Goal: Transaction & Acquisition: Purchase product/service

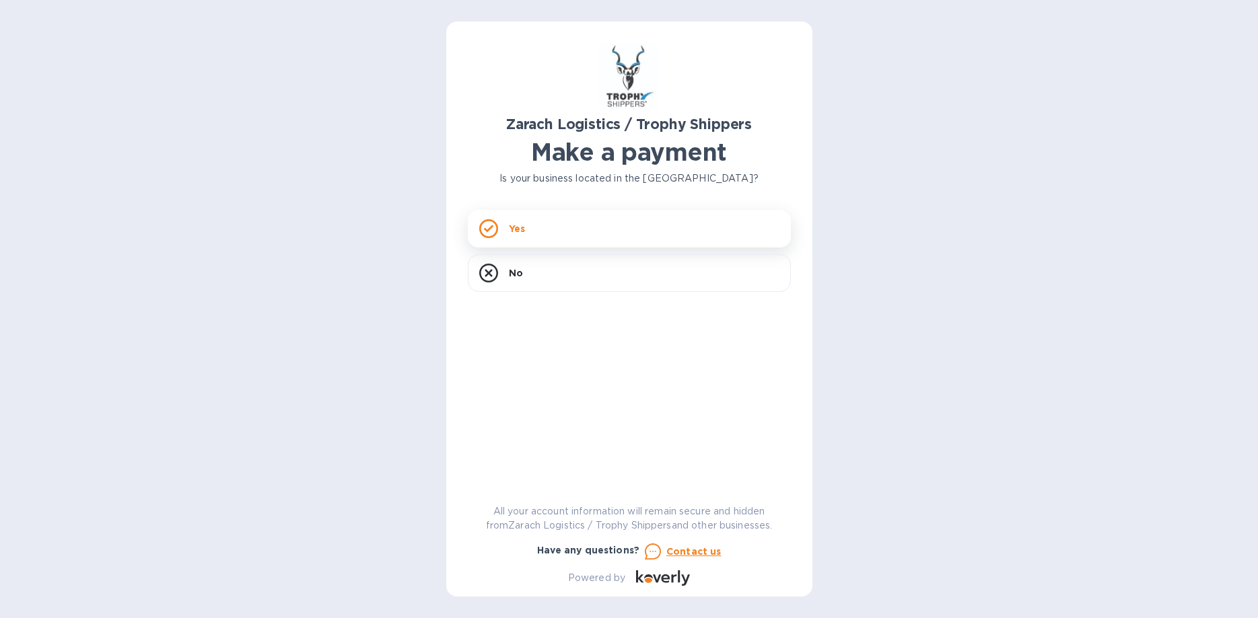
click at [533, 224] on div "Yes" at bounding box center [629, 229] width 323 height 38
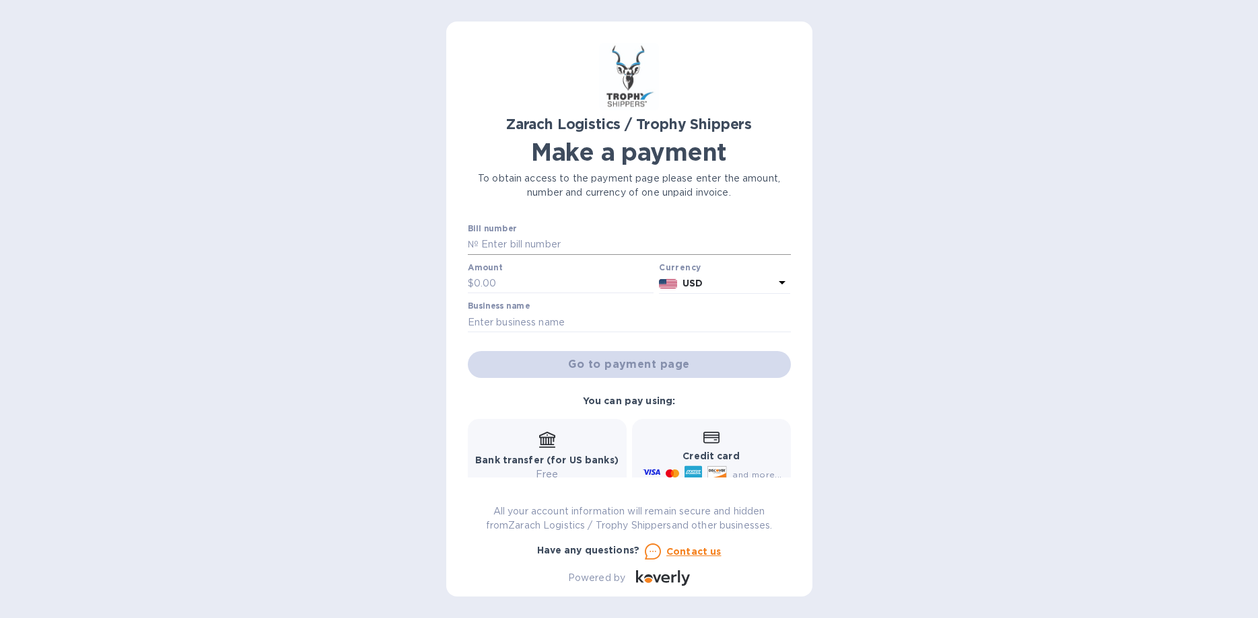
click at [513, 247] on input "text" at bounding box center [634, 245] width 312 height 20
type input "S"
click at [596, 248] on input "STATEMENT AS OF [DATE]" at bounding box center [634, 245] width 312 height 20
type input "STATEMENT AS OF [DATE]"
click at [475, 318] on input "text" at bounding box center [629, 322] width 323 height 20
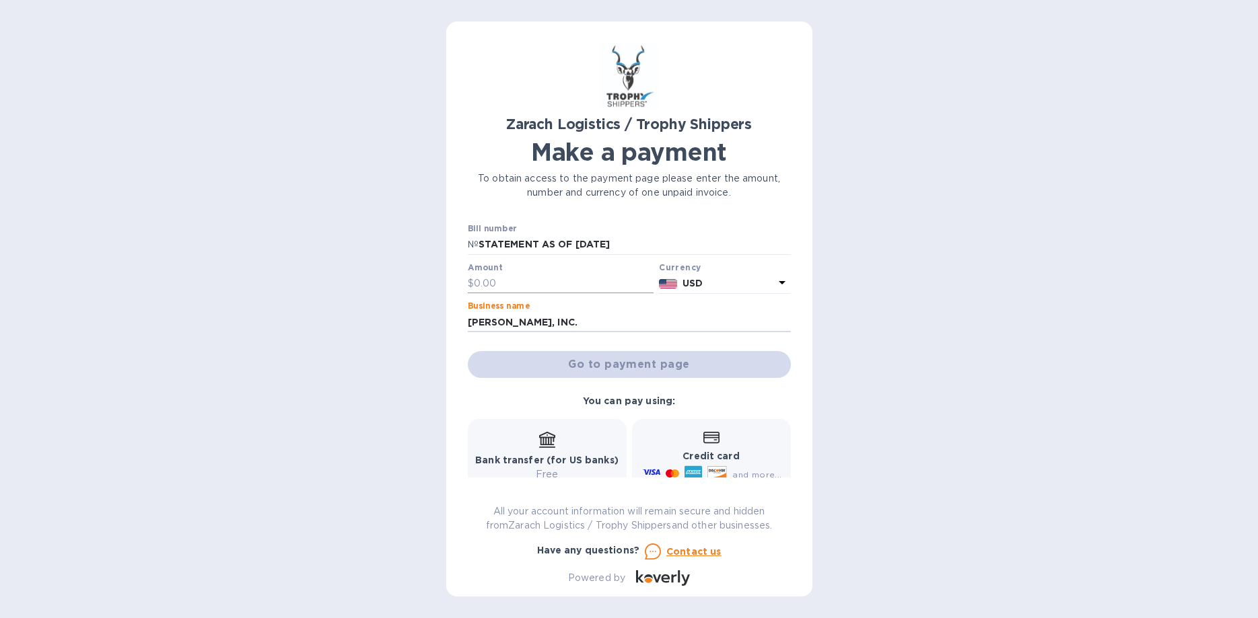
type input "[PERSON_NAME], INC."
click at [492, 278] on input "text" at bounding box center [564, 284] width 180 height 20
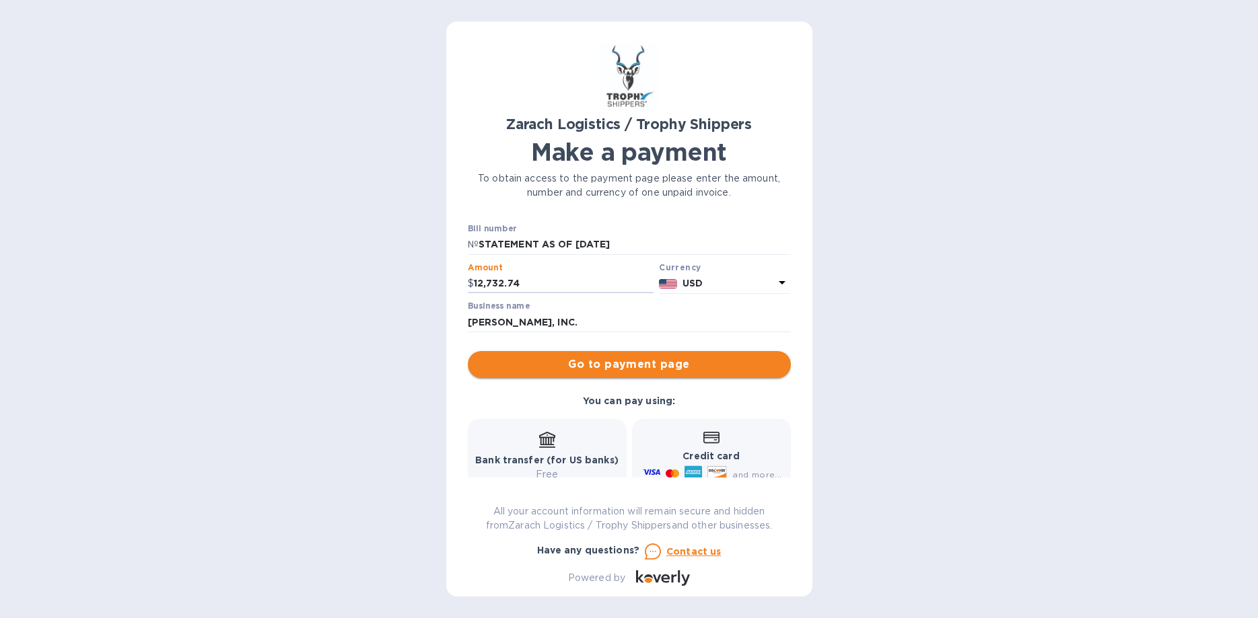
type input "12,732.74"
click at [615, 362] on span "Go to payment page" at bounding box center [628, 365] width 301 height 16
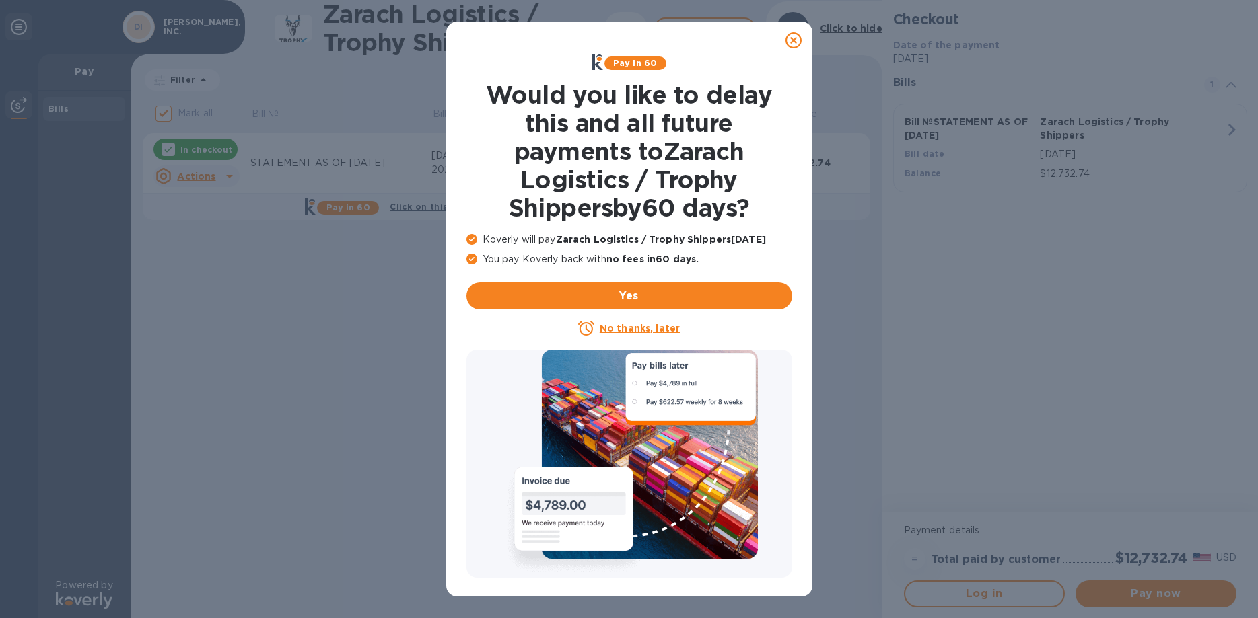
click at [623, 327] on u "No thanks, later" at bounding box center [640, 328] width 80 height 11
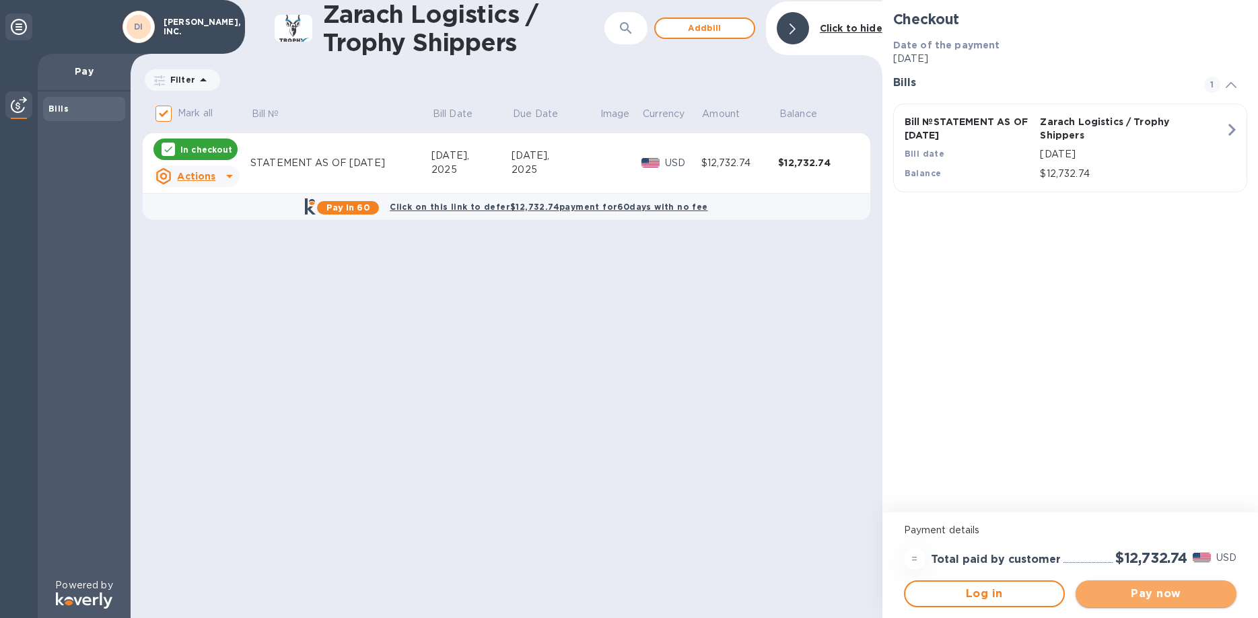
click at [1158, 592] on span "Pay now" at bounding box center [1155, 594] width 139 height 16
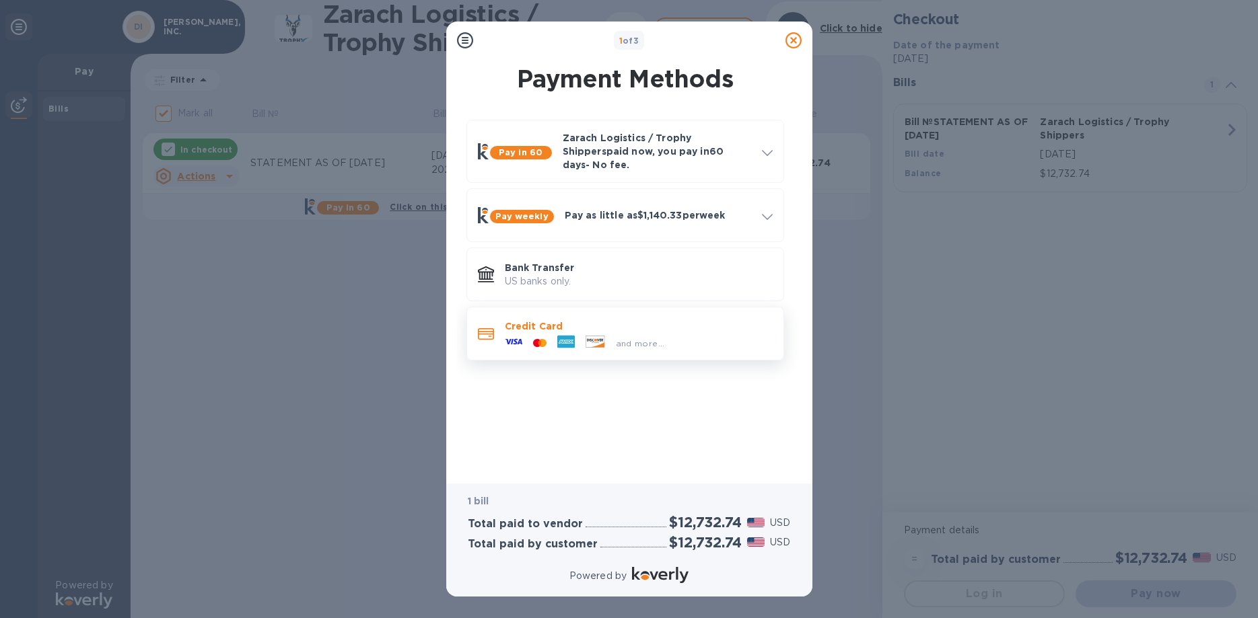
click at [510, 320] on p "Credit Card" at bounding box center [639, 326] width 268 height 13
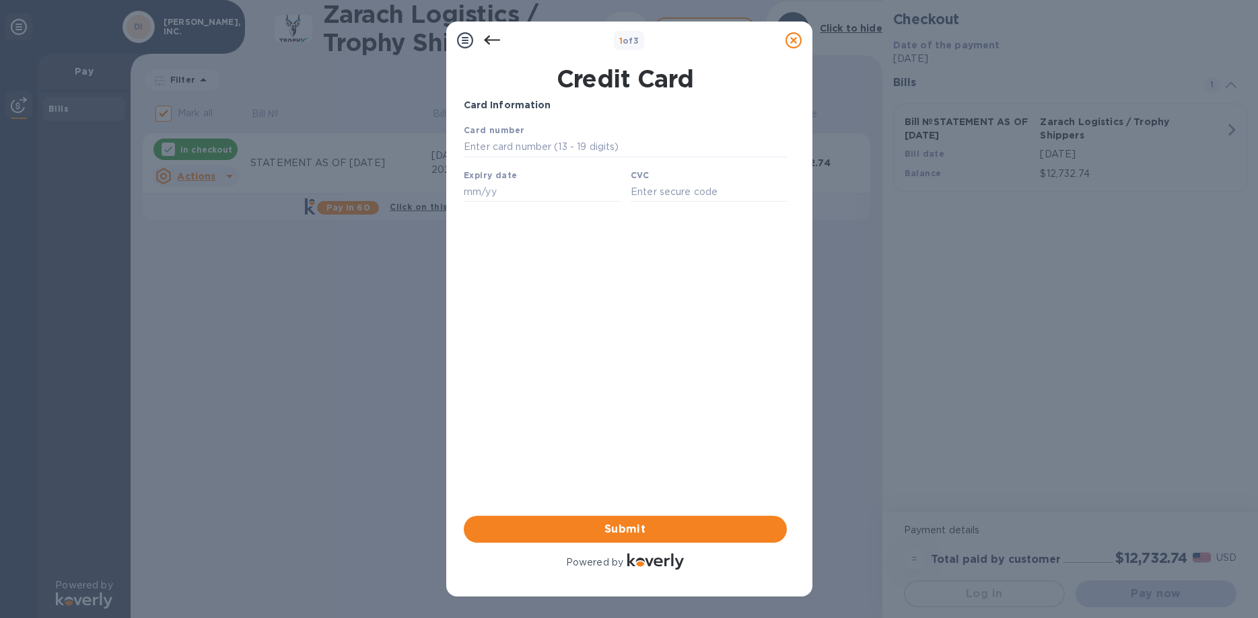
click at [492, 38] on icon at bounding box center [492, 40] width 16 height 16
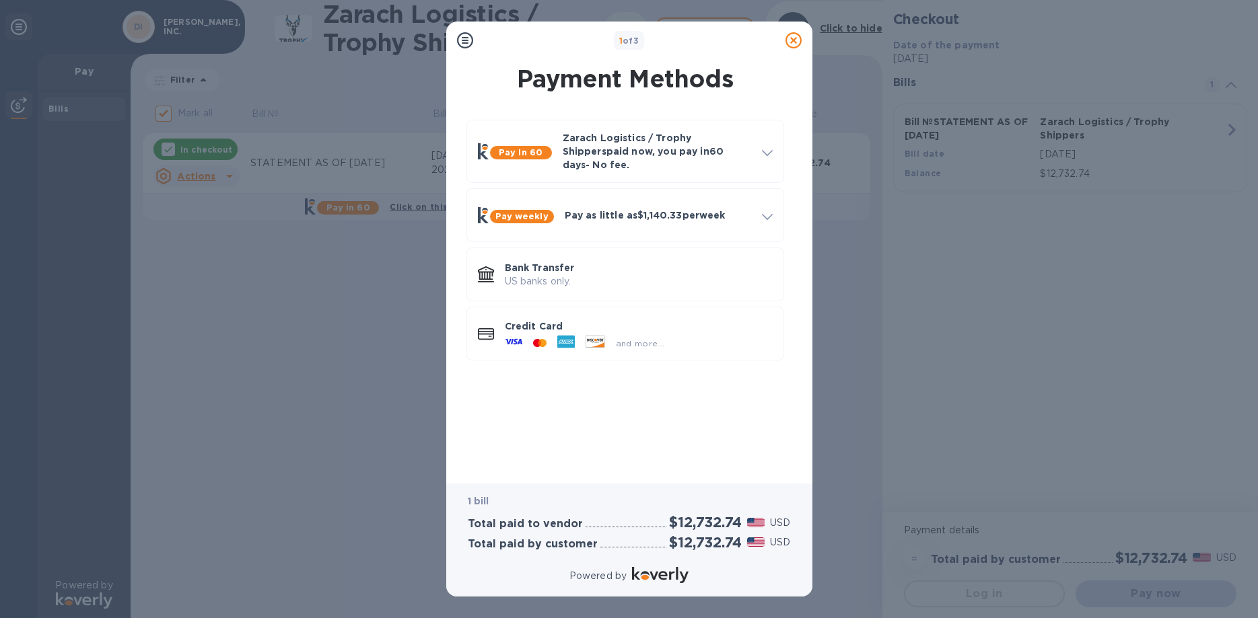
click at [791, 42] on icon at bounding box center [793, 40] width 16 height 16
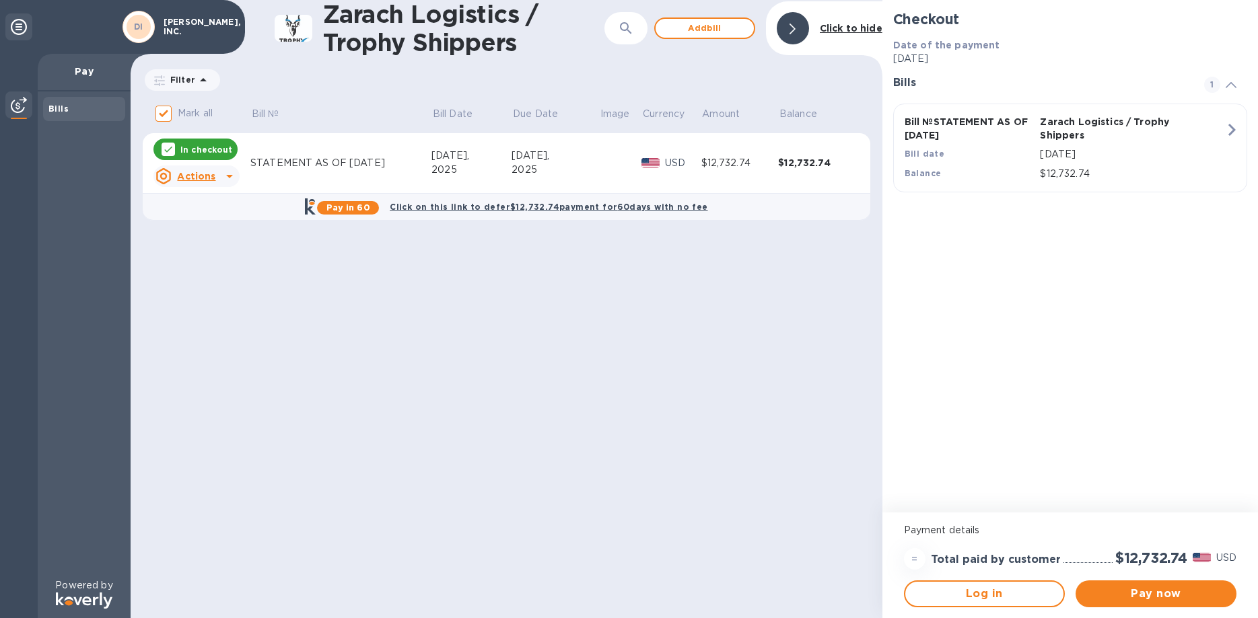
click at [226, 174] on icon at bounding box center [229, 176] width 16 height 16
click at [351, 295] on div at bounding box center [629, 309] width 1258 height 618
click at [221, 175] on icon at bounding box center [229, 176] width 16 height 16
click at [201, 263] on b "Delete" at bounding box center [208, 263] width 34 height 11
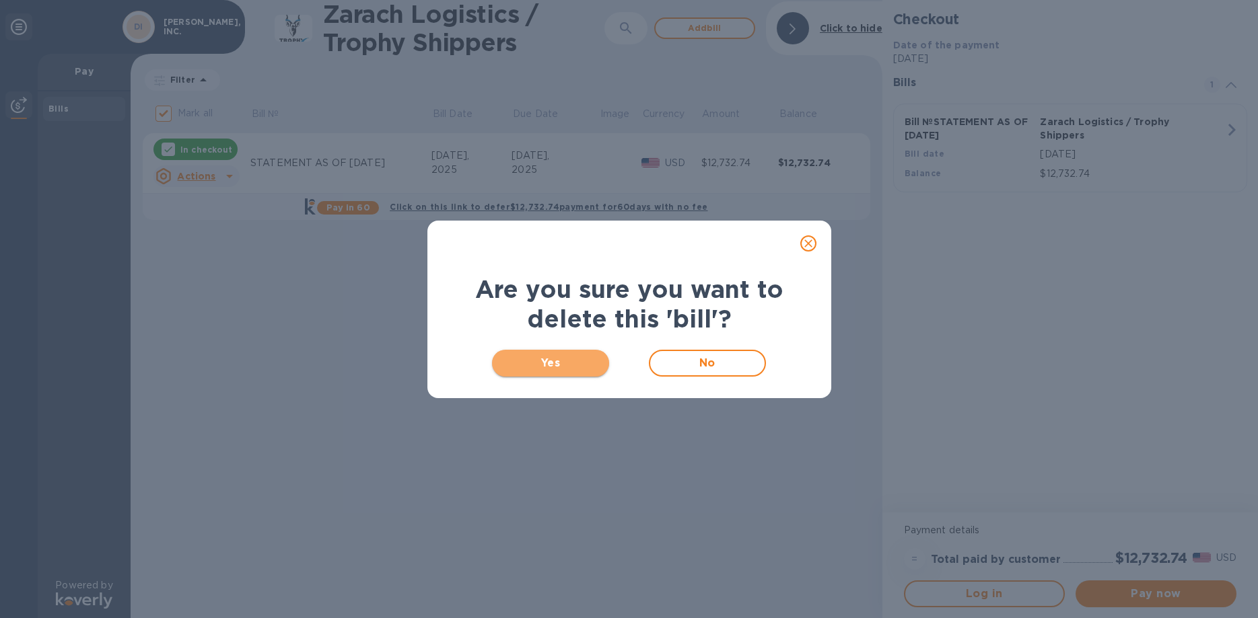
click at [540, 359] on span "Yes" at bounding box center [551, 363] width 96 height 16
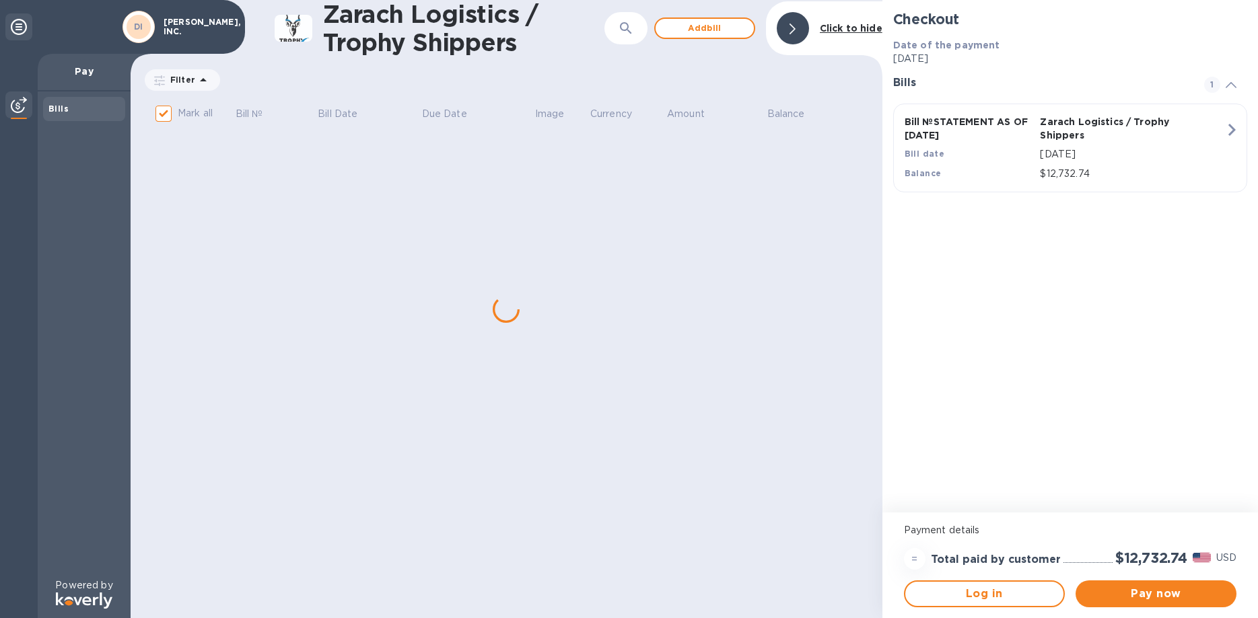
checkbox input "false"
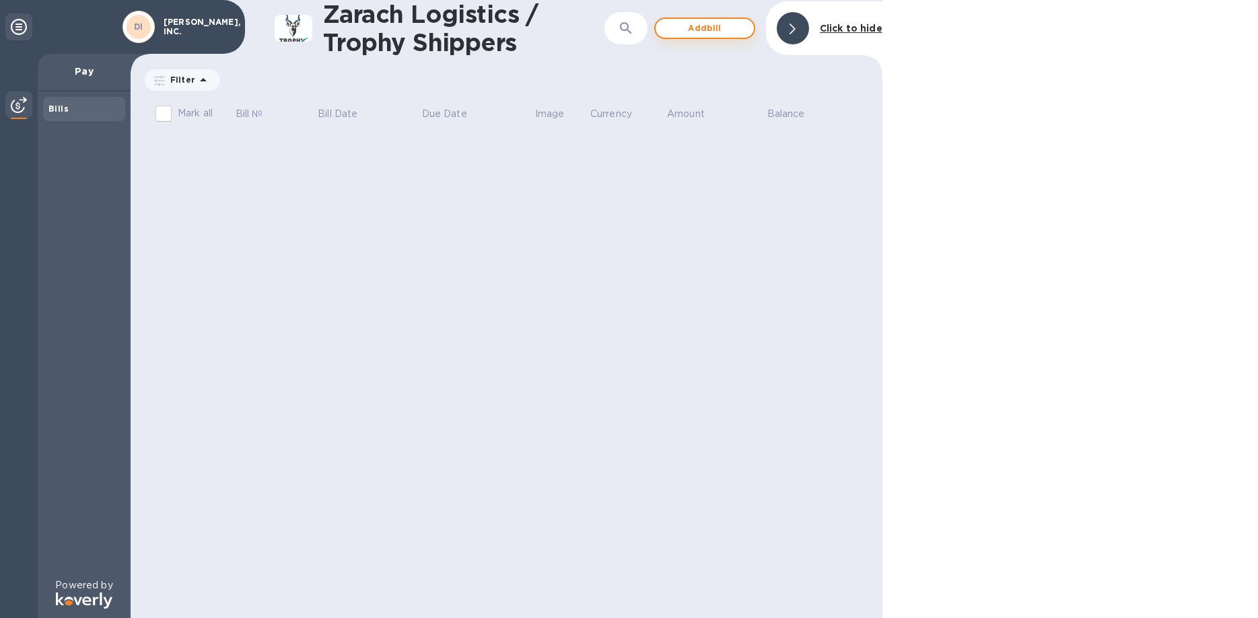
click at [707, 28] on span "Add bill" at bounding box center [704, 28] width 77 height 16
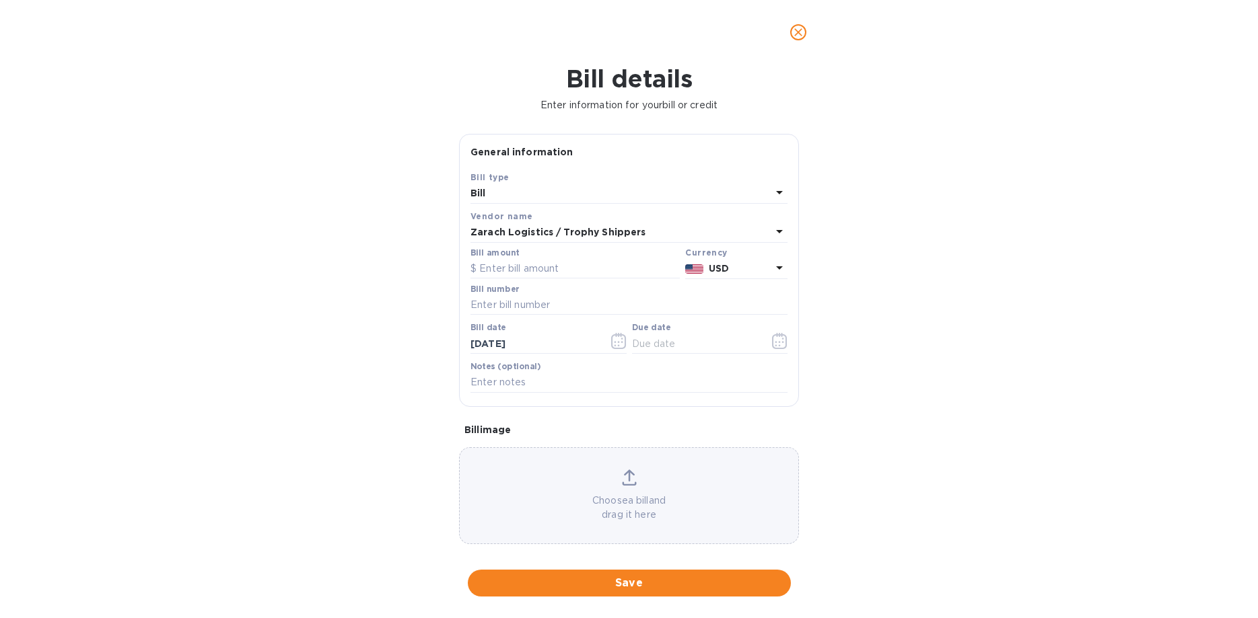
click at [531, 192] on div "Bill" at bounding box center [620, 193] width 301 height 19
click at [531, 192] on div "Bill type Bill Credit" at bounding box center [628, 234] width 317 height 100
click at [316, 427] on div "Bill details Enter information for your bill or credit General information Save…" at bounding box center [629, 342] width 1258 height 554
click at [797, 31] on icon "close" at bounding box center [798, 32] width 8 height 8
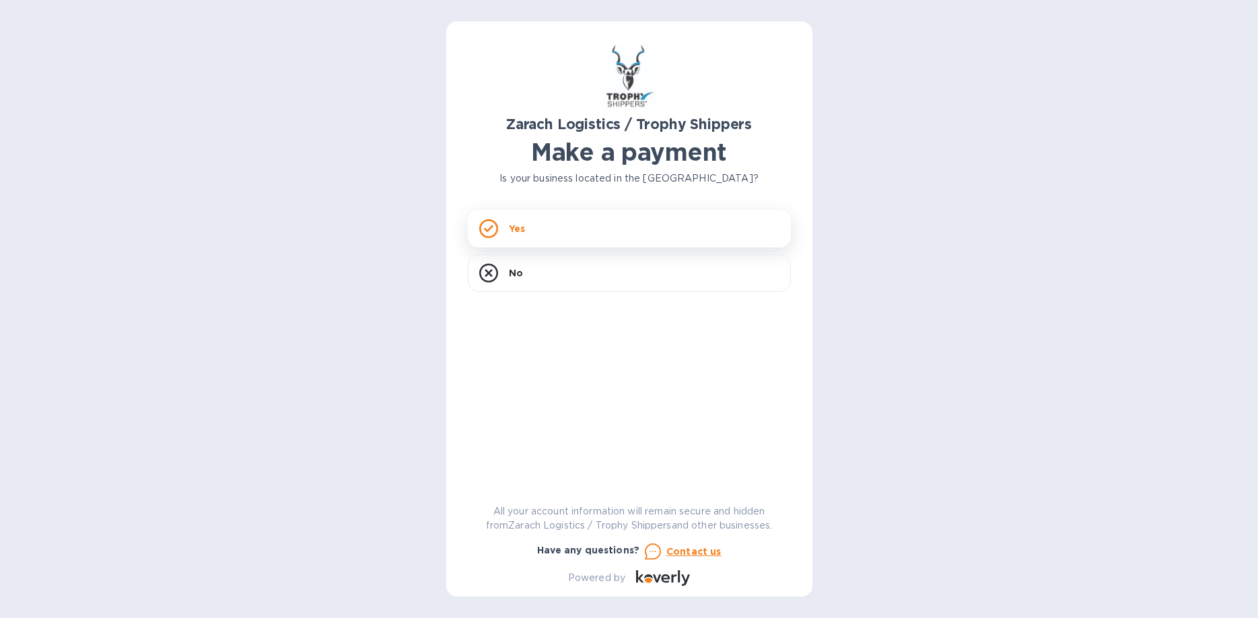
click at [559, 221] on div "Yes" at bounding box center [629, 229] width 323 height 38
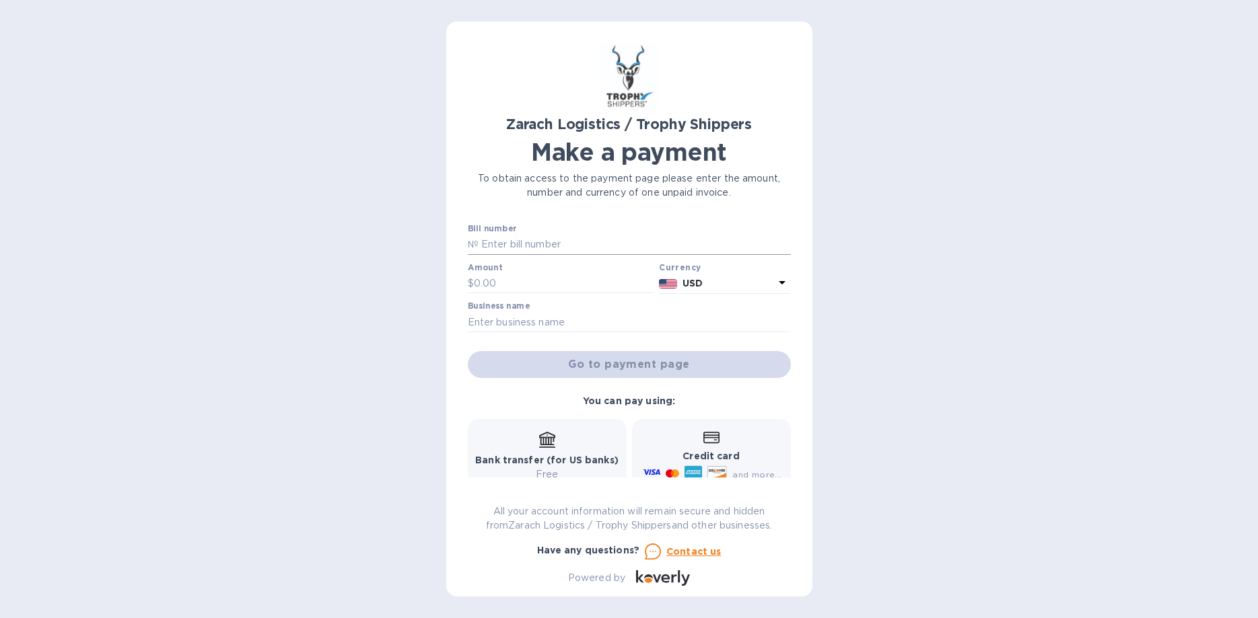
click at [527, 242] on input "text" at bounding box center [634, 245] width 312 height 20
type input "168695"
click at [517, 279] on input "text" at bounding box center [564, 284] width 180 height 20
type input "4,497.10"
click at [534, 315] on input "text" at bounding box center [629, 322] width 323 height 20
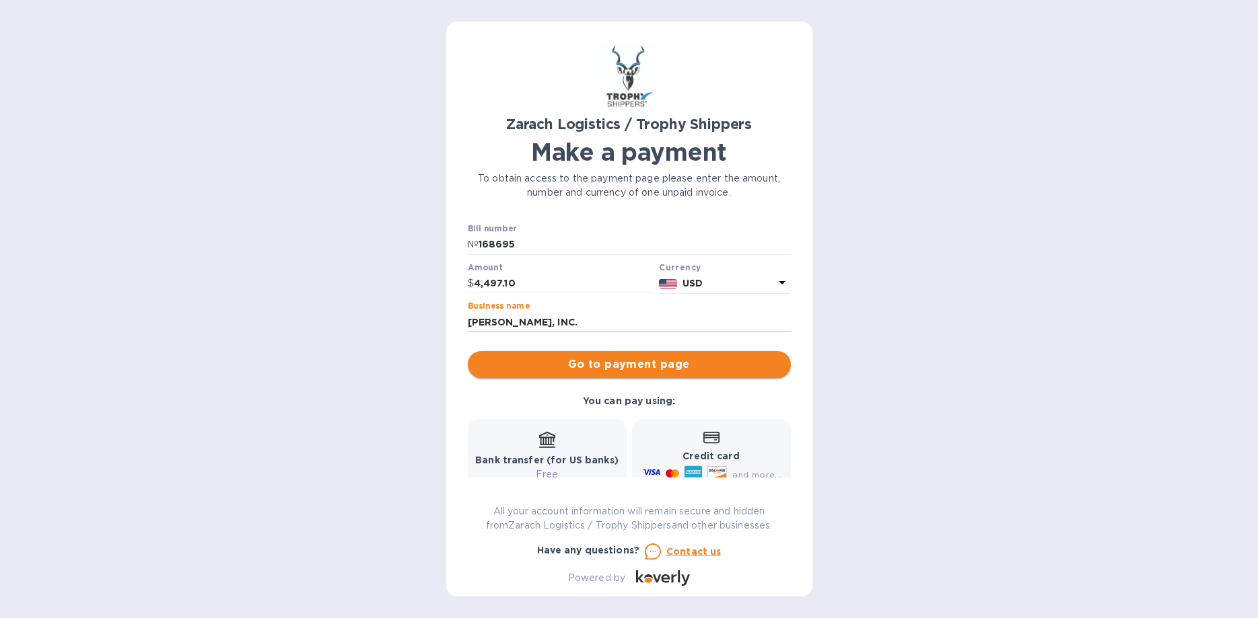
type input "[PERSON_NAME], INC."
click at [641, 369] on span "Go to payment page" at bounding box center [628, 365] width 301 height 16
